Goal: Find specific page/section: Find specific page/section

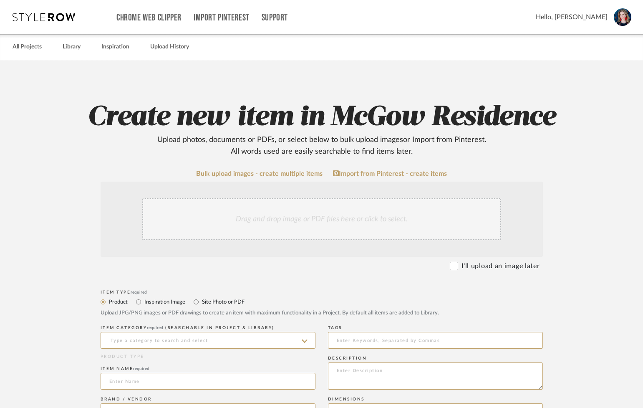
click at [43, 21] on div "Chrome Web Clipper Import Pinterest Support All Projects Library Inspiration Up…" at bounding box center [322, 17] width 619 height 34
click at [46, 12] on div "Chrome Web Clipper Import Pinterest Support All Projects Library Inspiration Up…" at bounding box center [322, 17] width 619 height 34
click at [31, 44] on link "All Projects" at bounding box center [27, 46] width 29 height 11
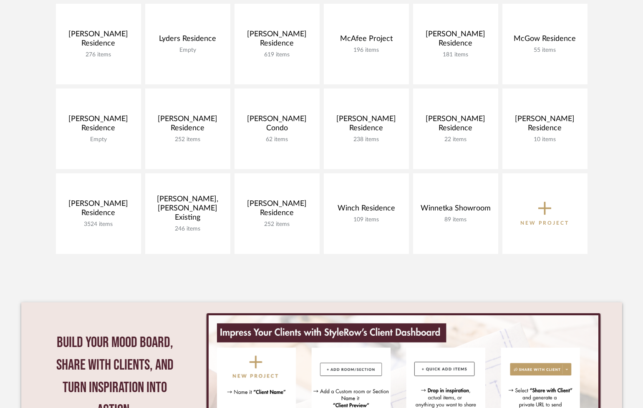
scroll to position [416, 0]
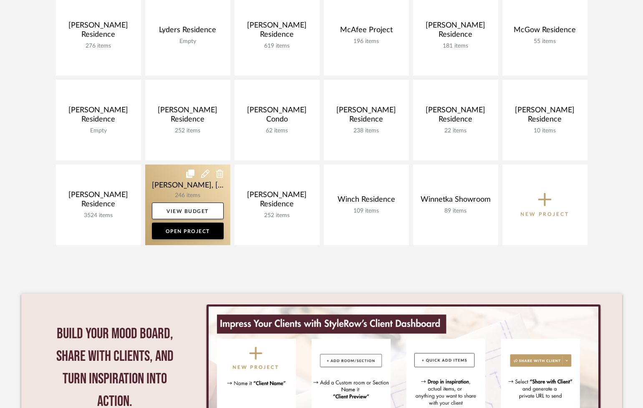
click at [168, 190] on link at bounding box center [187, 204] width 85 height 81
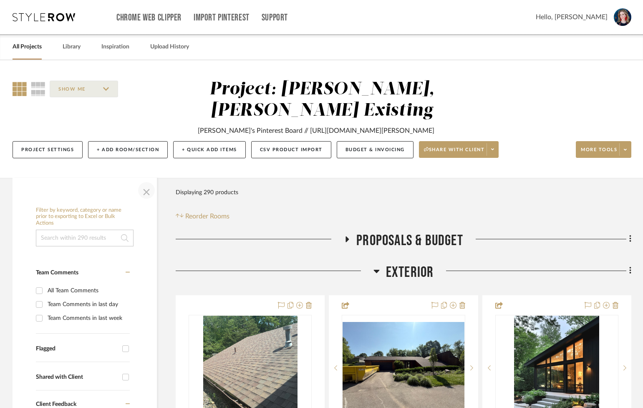
click at [144, 180] on span "button" at bounding box center [146, 190] width 20 height 20
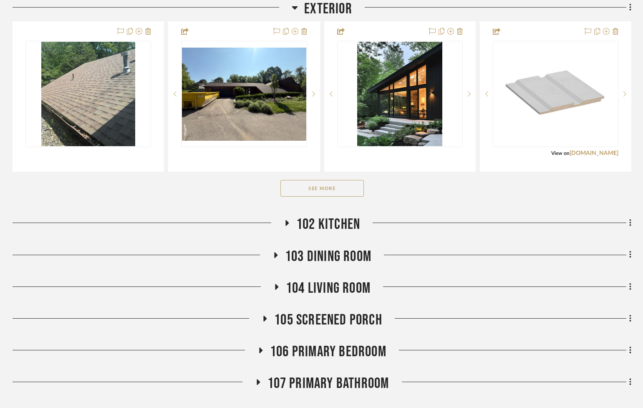
scroll to position [276, 0]
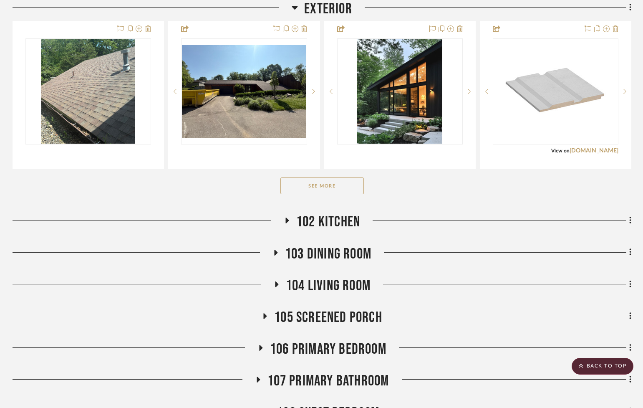
click at [287, 213] on h3 "102 Kitchen" at bounding box center [322, 222] width 76 height 18
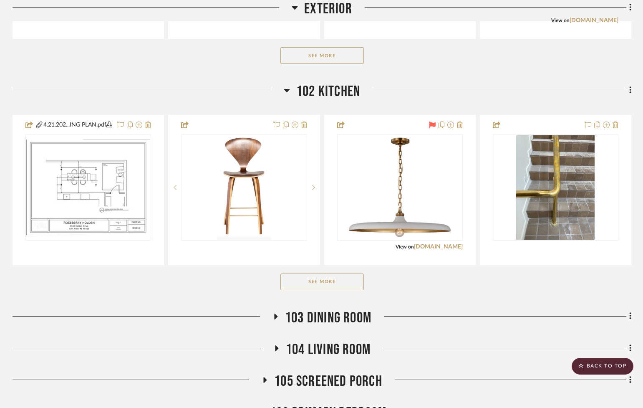
scroll to position [432, 0]
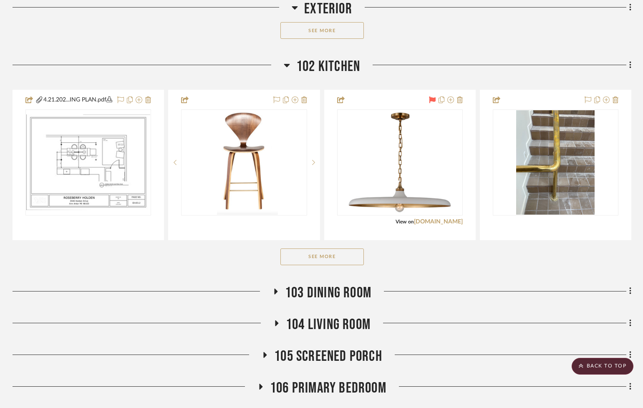
click at [302, 248] on button "See More" at bounding box center [322, 256] width 83 height 17
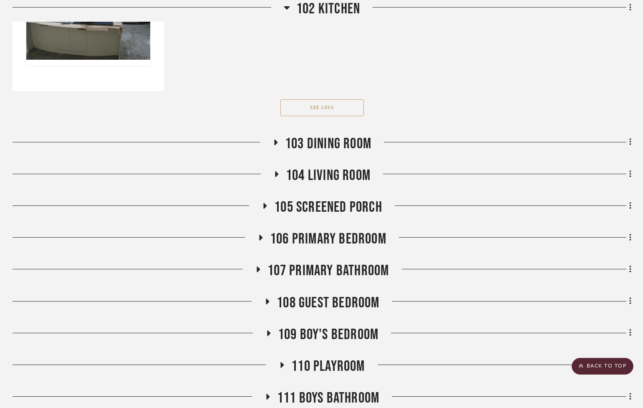
scroll to position [889, 0]
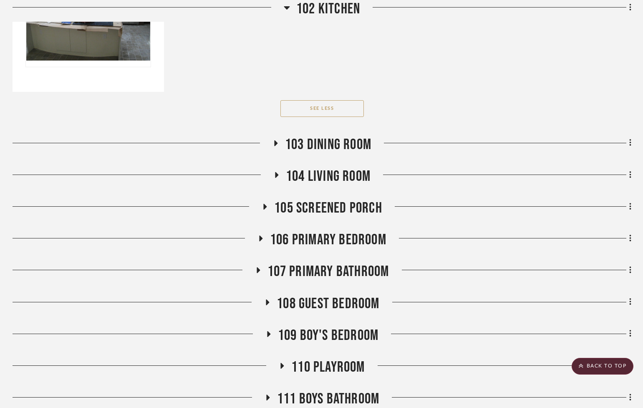
click at [273, 140] on icon at bounding box center [276, 143] width 10 height 6
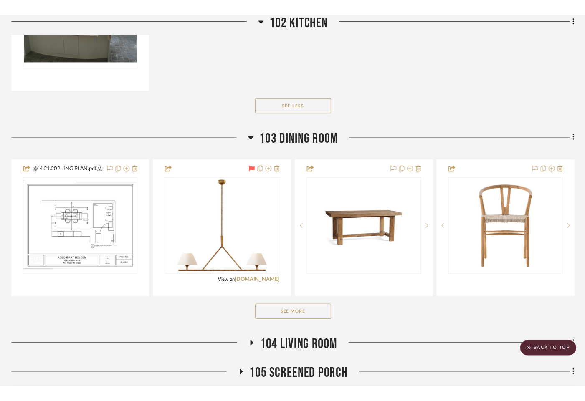
scroll to position [918, 0]
